Goal: Task Accomplishment & Management: Use online tool/utility

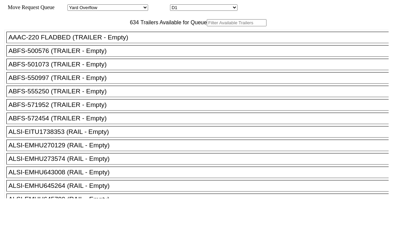
click at [207, 26] on input "text" at bounding box center [237, 22] width 60 height 7
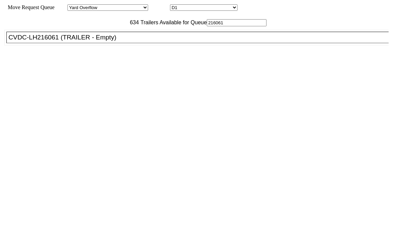
type input "216061"
drag, startPoint x: 120, startPoint y: 59, endPoint x: 123, endPoint y: 58, distance: 3.6
click at [120, 43] on li "CVDC-LH216061 (TRAILER - Empty)" at bounding box center [200, 37] width 388 height 11
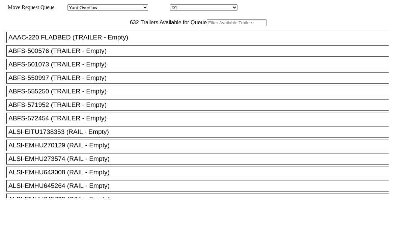
click at [207, 26] on input "text" at bounding box center [237, 22] width 60 height 7
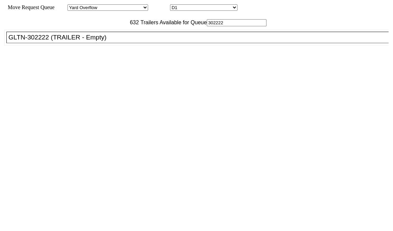
type input "302222"
drag, startPoint x: 95, startPoint y: 55, endPoint x: 131, endPoint y: 65, distance: 37.3
click at [95, 41] on div "GLTN-302222 (TRAILER - Empty)" at bounding box center [200, 37] width 384 height 7
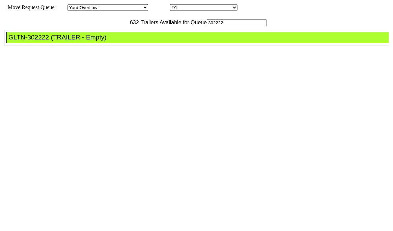
drag, startPoint x: 176, startPoint y: 88, endPoint x: 219, endPoint y: 105, distance: 46.0
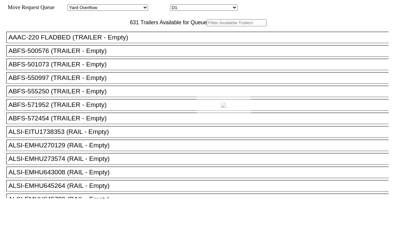
click at [111, 36] on div at bounding box center [196, 115] width 393 height 231
click at [207, 26] on input "text" at bounding box center [237, 22] width 60 height 7
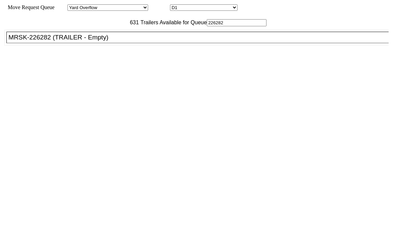
type input "226282"
click at [100, 41] on div "MRSK-226282 (TRAILER - Empty)" at bounding box center [200, 37] width 384 height 7
